Goal: Entertainment & Leisure: Consume media (video, audio)

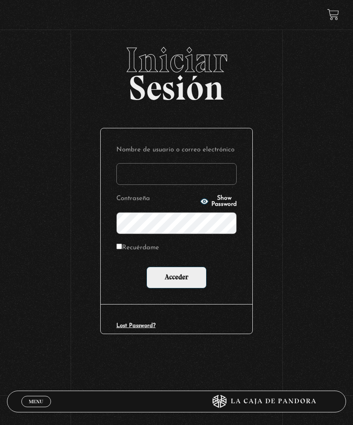
type input "baleskavb@yahoo.com"
click at [176, 280] on input "Acceder" at bounding box center [176, 278] width 60 height 22
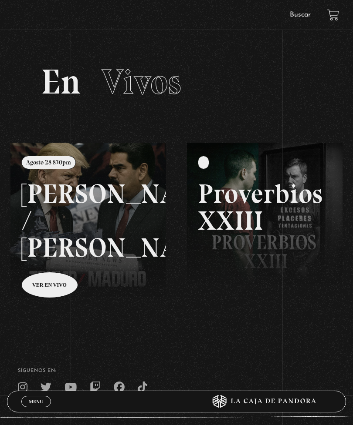
click at [36, 405] on link "Menu Cerrar" at bounding box center [36, 401] width 30 height 11
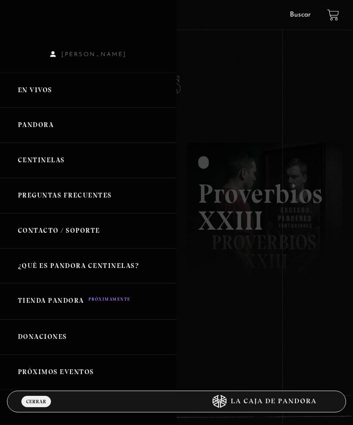
click at [42, 158] on link "Centinelas" at bounding box center [88, 160] width 176 height 35
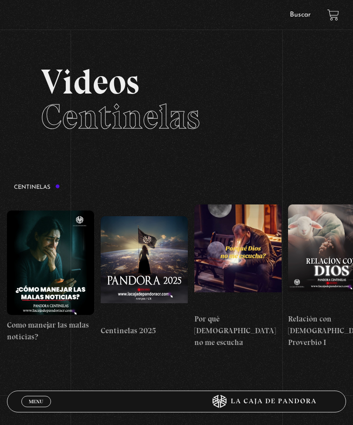
click at [38, 399] on span "Menu" at bounding box center [36, 401] width 14 height 5
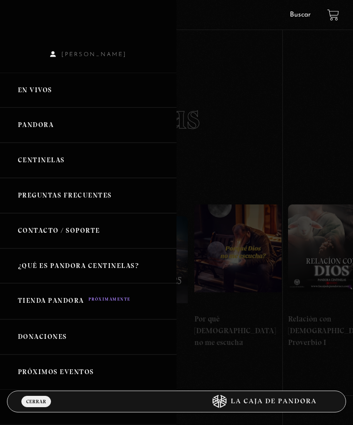
click at [77, 124] on link "Pandora" at bounding box center [88, 125] width 176 height 35
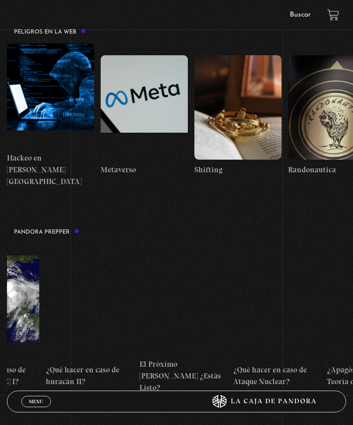
scroll to position [0, 1272]
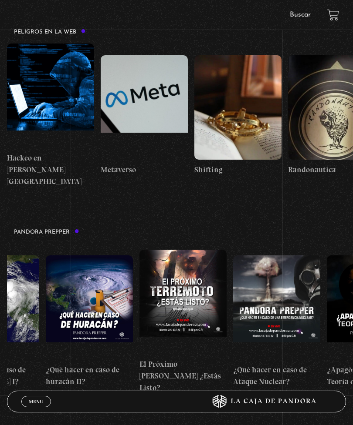
click at [187, 250] on figure at bounding box center [182, 302] width 87 height 105
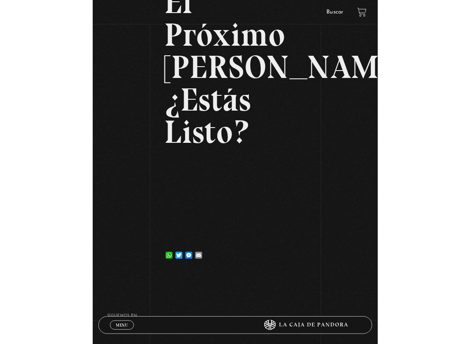
scroll to position [9, 0]
